Goal: Task Accomplishment & Management: Use online tool/utility

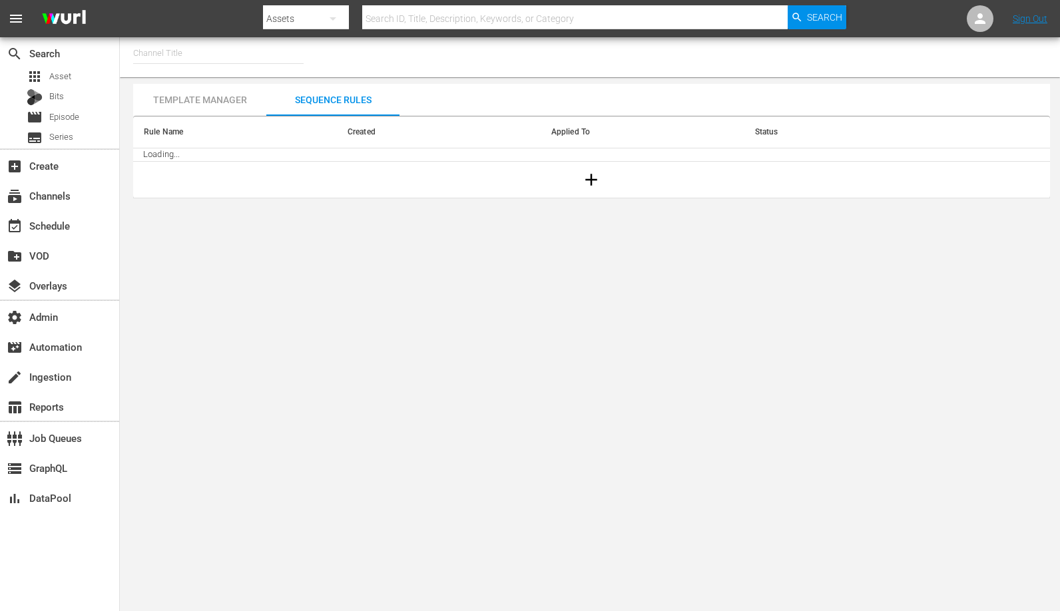
type input "Intl Modern Marvels (1635)"
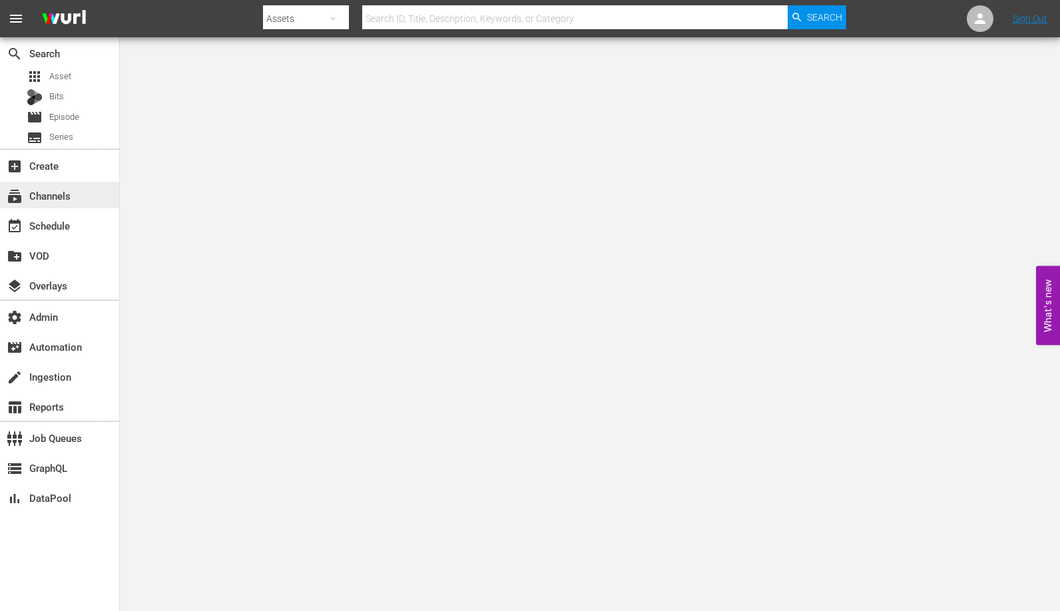
click at [74, 190] on div "subscriptions Channels" at bounding box center [37, 194] width 75 height 12
click at [380, 212] on body "menu Search By Assets Search ID, Title, Description, Keywords, or Category Sear…" at bounding box center [530, 305] width 1060 height 611
click at [61, 200] on div "subscriptions Channels" at bounding box center [37, 194] width 75 height 12
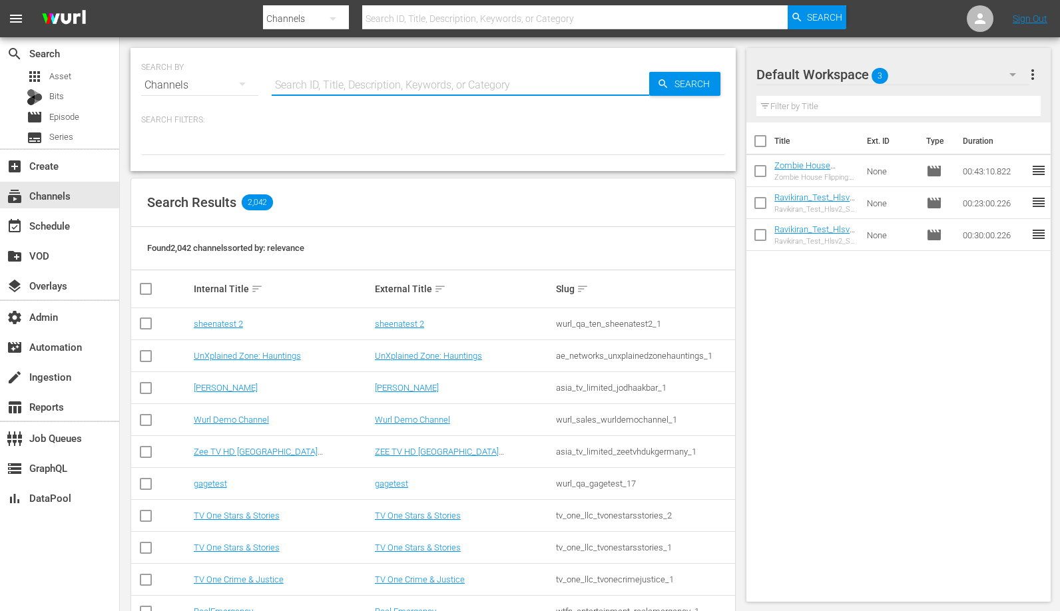
click at [330, 77] on input "text" at bounding box center [461, 85] width 378 height 32
type input "1842"
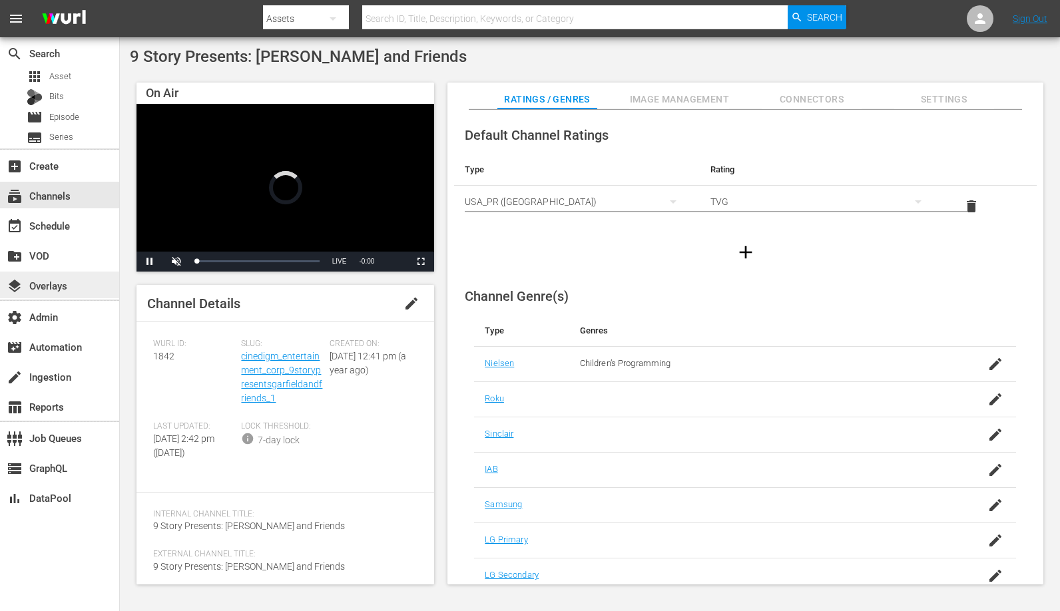
click at [63, 284] on div "layers Overlays" at bounding box center [37, 284] width 75 height 12
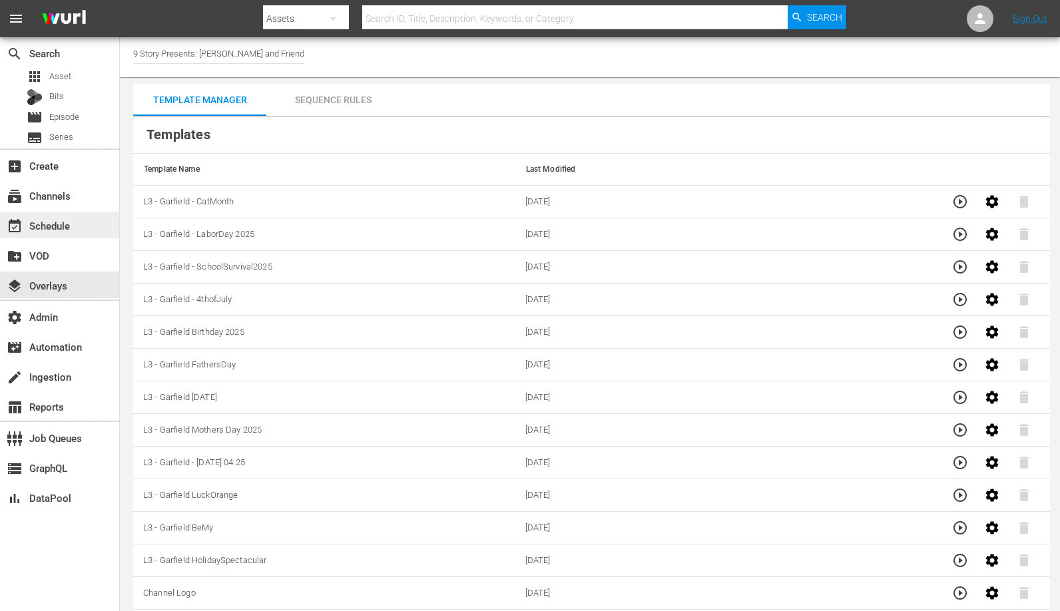
click at [64, 230] on div "event_available Schedule" at bounding box center [37, 224] width 75 height 12
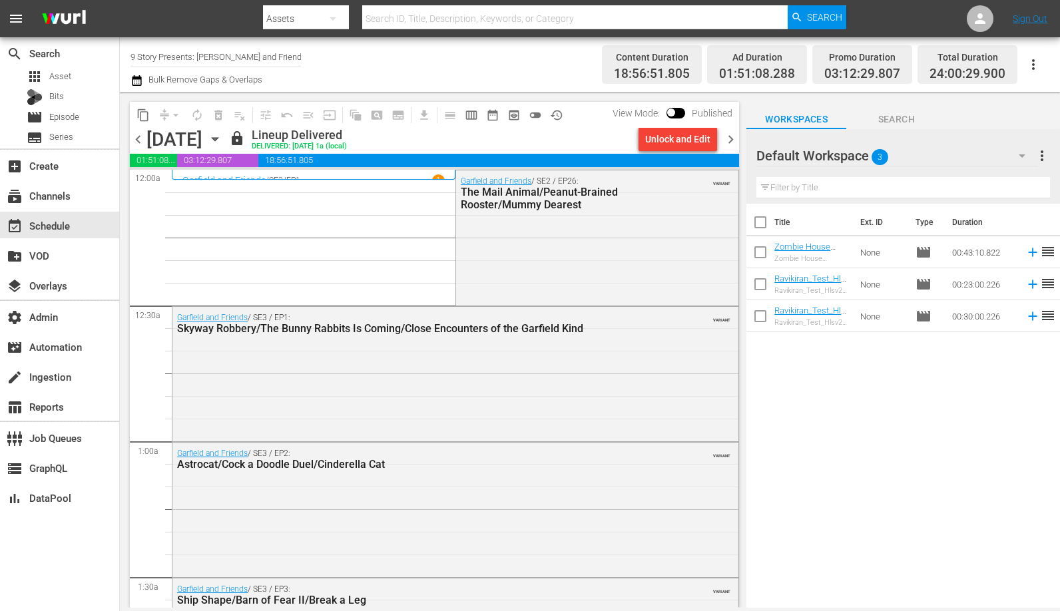
click at [307, 59] on div "Channel Title 9 Story Presents: [PERSON_NAME] and Friends Bulk Remove Gaps & Ov…" at bounding box center [364, 65] width 466 height 48
click at [306, 49] on div "Channel Title 9 Story Presents: [PERSON_NAME] and Friends Bulk Remove Gaps & Ov…" at bounding box center [364, 65] width 466 height 48
click at [292, 56] on input "9 Story Presents: [PERSON_NAME] and Friends" at bounding box center [216, 57] width 170 height 32
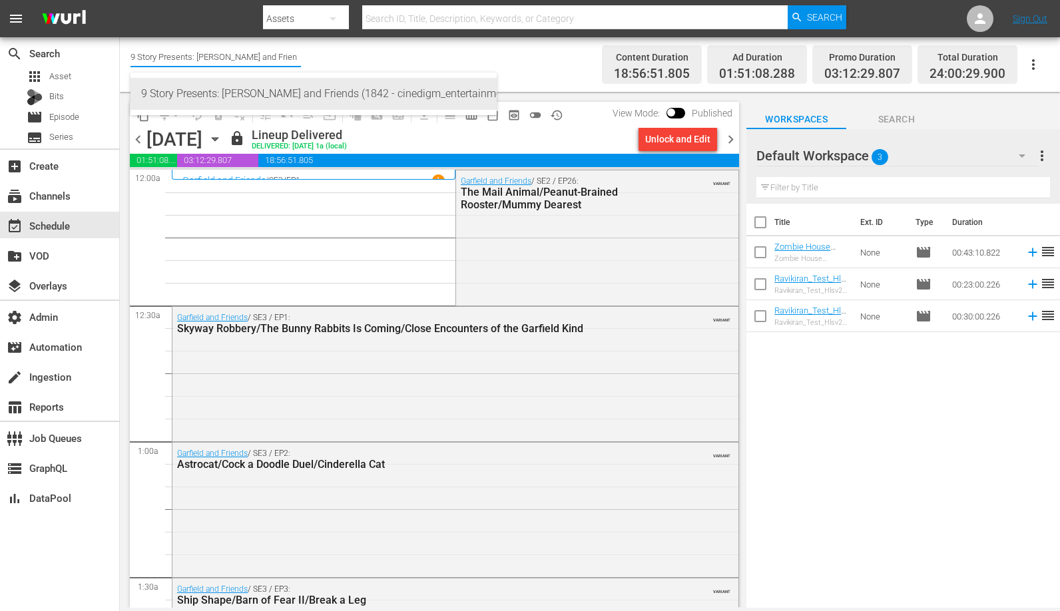
click at [388, 91] on div "9 Story Presents: [PERSON_NAME] and Friends (1842 - cinedigm_entertainment_corp…" at bounding box center [313, 94] width 345 height 32
type input "9 Story Presents: [PERSON_NAME] and Friends (1842 - cinedigm_entertainment_corp…"
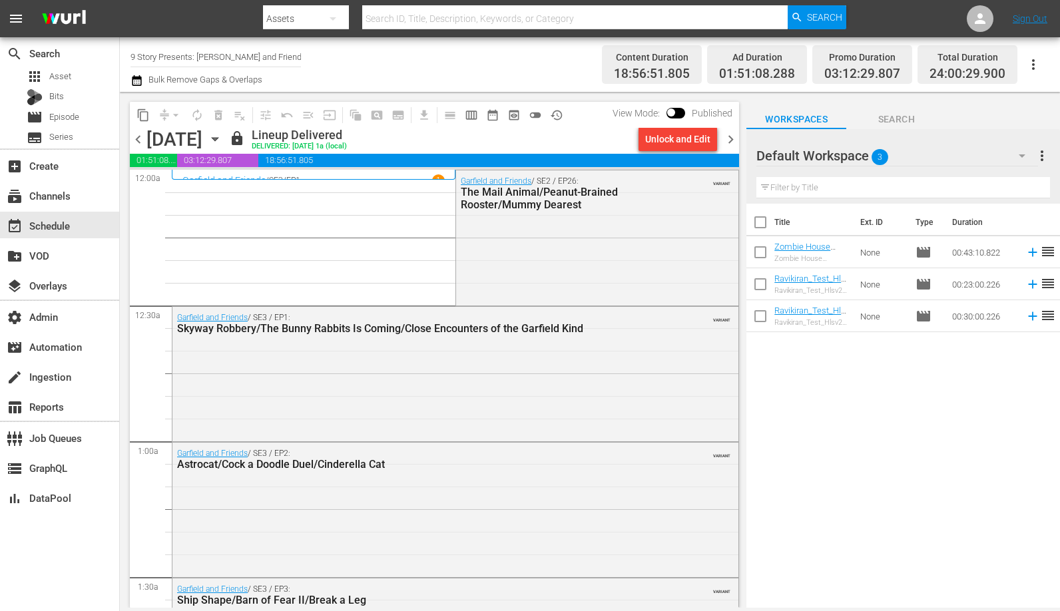
click at [329, 58] on div "Channel Title 9 Story Presents: [PERSON_NAME] and Friends (1842 - cinedigm_ente…" at bounding box center [364, 65] width 466 height 48
click at [288, 57] on input "9 Story Presents: [PERSON_NAME] and Friends (1842 - cinedigm_entertainment_corp…" at bounding box center [216, 57] width 170 height 32
click at [281, 56] on input "9 Story Presents: [PERSON_NAME] and Friends (1842 - cinedigm_entertainment_corp…" at bounding box center [216, 57] width 170 height 32
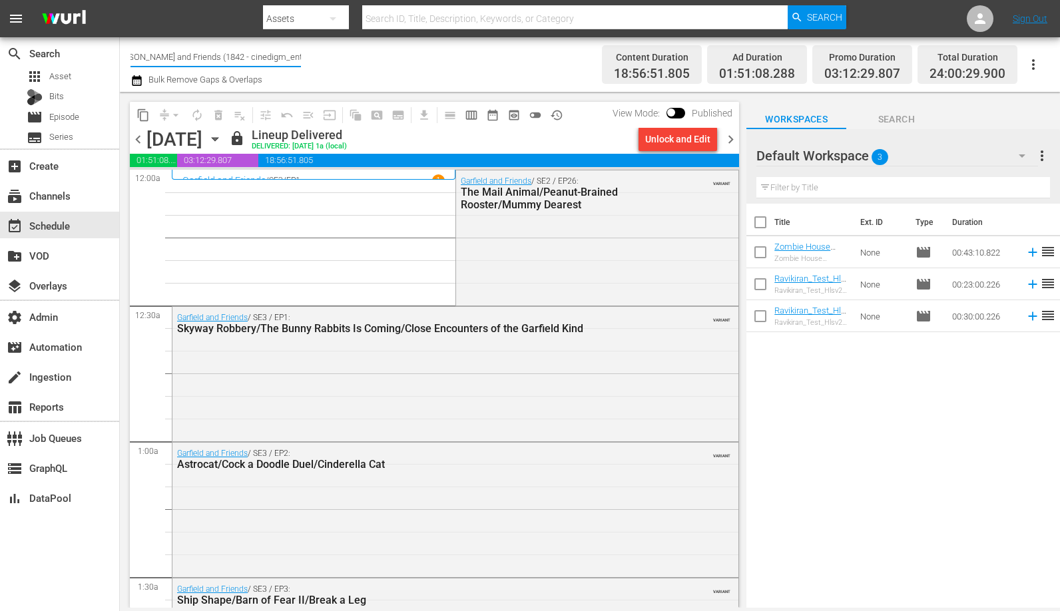
click at [281, 56] on input "9 Story Presents: [PERSON_NAME] and Friends (1842 - cinedigm_entertainment_corp…" at bounding box center [216, 57] width 170 height 32
